Goal: Transaction & Acquisition: Download file/media

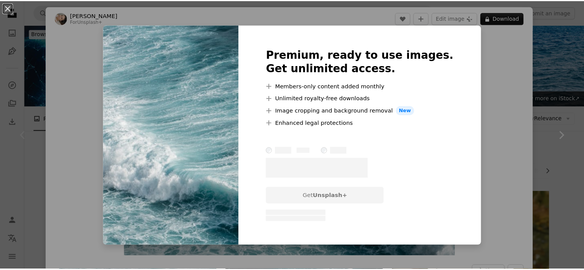
scroll to position [169, 0]
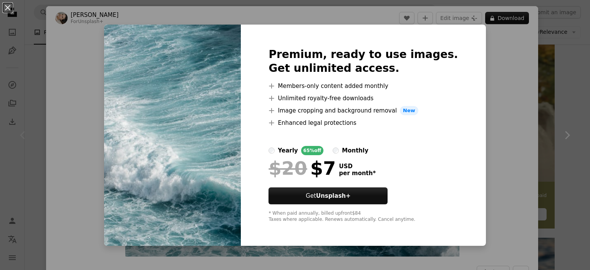
click at [489, 131] on div "An X shape Premium, ready to use images. Get unlimited access. A plus sign Memb…" at bounding box center [295, 135] width 590 height 270
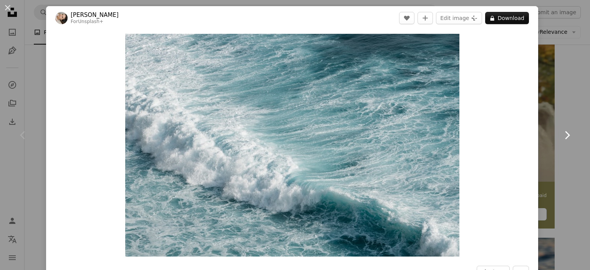
click at [555, 99] on link "Chevron right" at bounding box center [567, 135] width 46 height 74
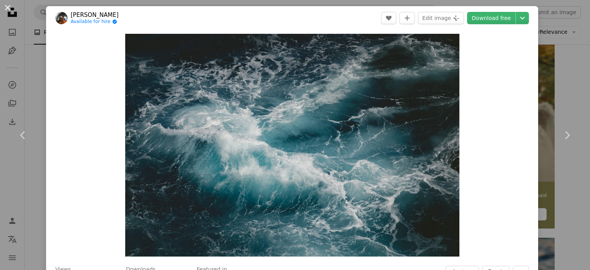
click at [8, 7] on button "An X shape" at bounding box center [7, 7] width 9 height 9
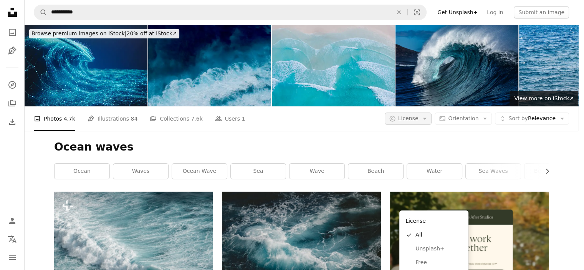
click at [418, 115] on span "License" at bounding box center [408, 118] width 20 height 6
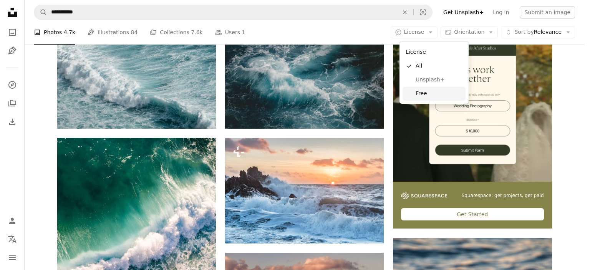
click at [425, 91] on span "Free" at bounding box center [438, 94] width 47 height 8
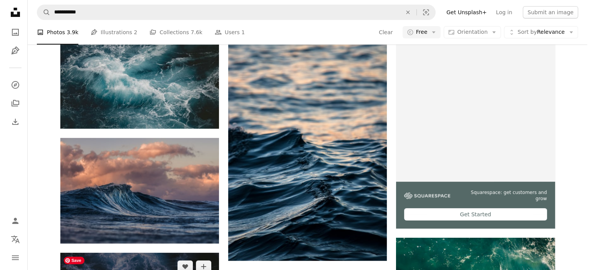
scroll to position [350, 0]
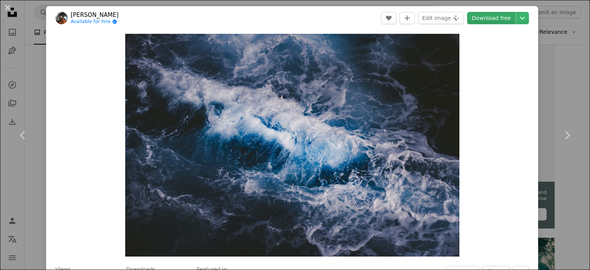
click at [489, 15] on link "Download free" at bounding box center [491, 18] width 48 height 12
